Goal: Transaction & Acquisition: Purchase product/service

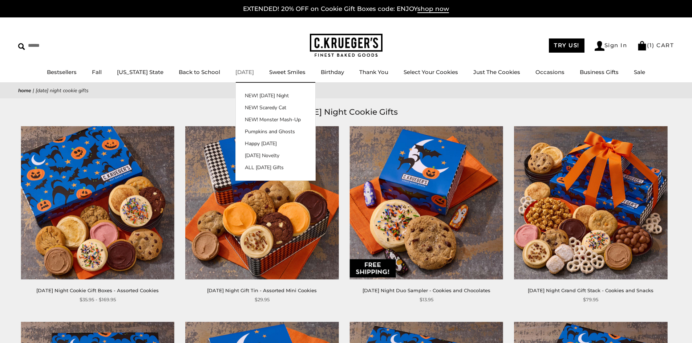
click at [235, 72] on link "[DATE]" at bounding box center [244, 72] width 19 height 7
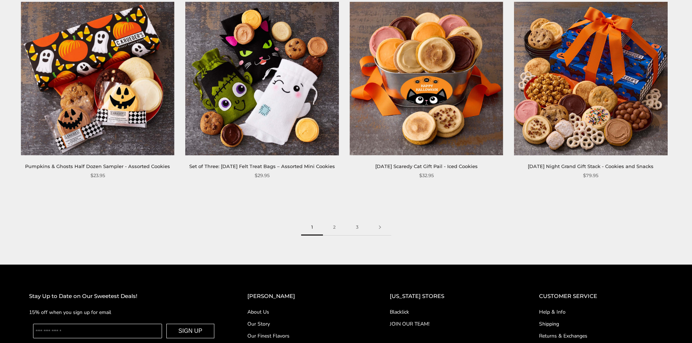
scroll to position [1163, 0]
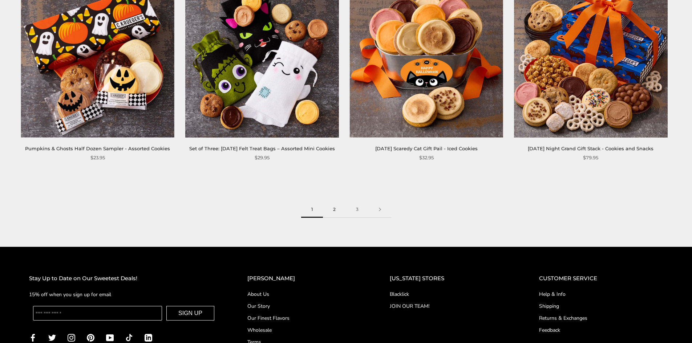
click at [337, 215] on link "2" at bounding box center [334, 210] width 23 height 16
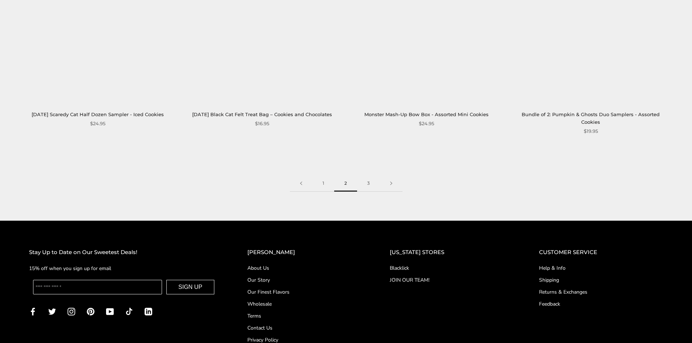
scroll to position [1199, 0]
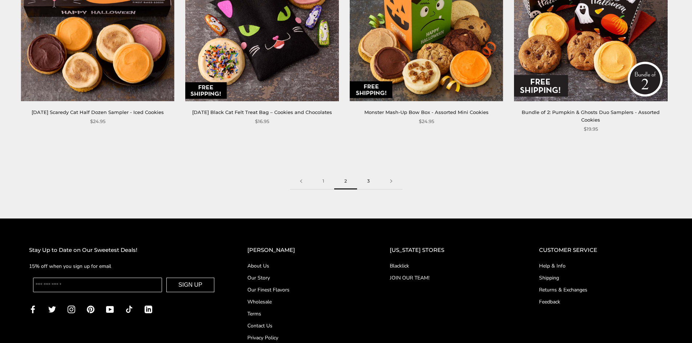
click at [372, 173] on link "3" at bounding box center [368, 181] width 23 height 16
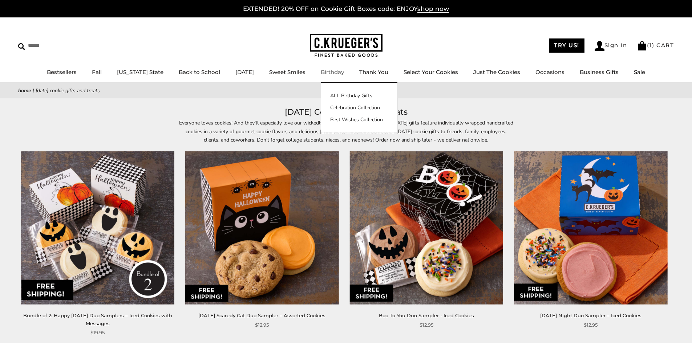
click at [359, 39] on img at bounding box center [346, 46] width 73 height 24
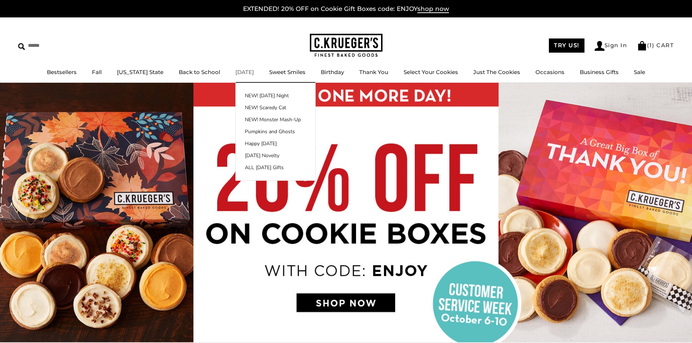
click at [239, 72] on link "[DATE]" at bounding box center [244, 72] width 19 height 7
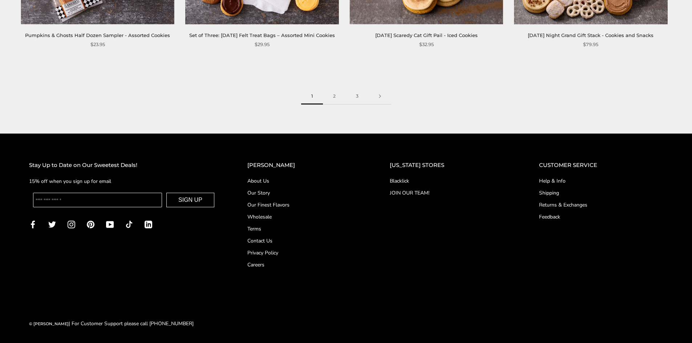
scroll to position [1284, 0]
click at [331, 98] on link "2" at bounding box center [334, 96] width 23 height 16
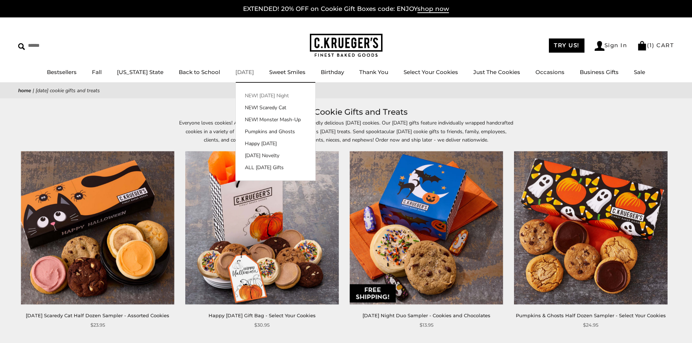
click at [255, 94] on link "NEW! [DATE] Night" at bounding box center [276, 96] width 80 height 8
